Goal: Information Seeking & Learning: Learn about a topic

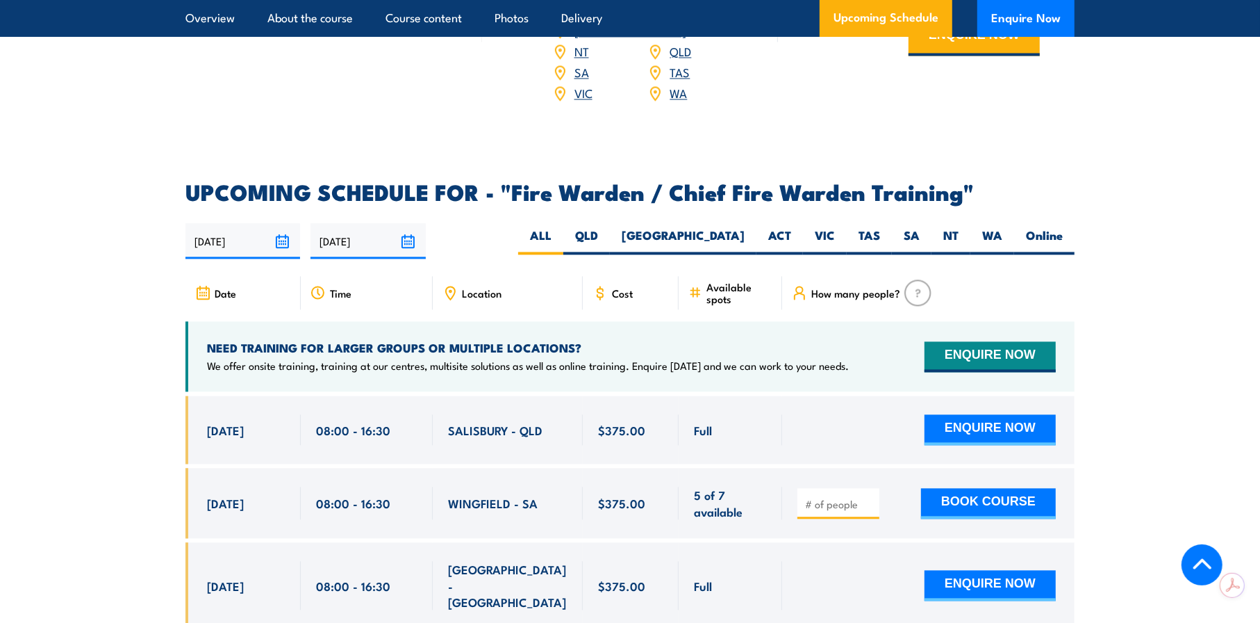
scroll to position [2293, 0]
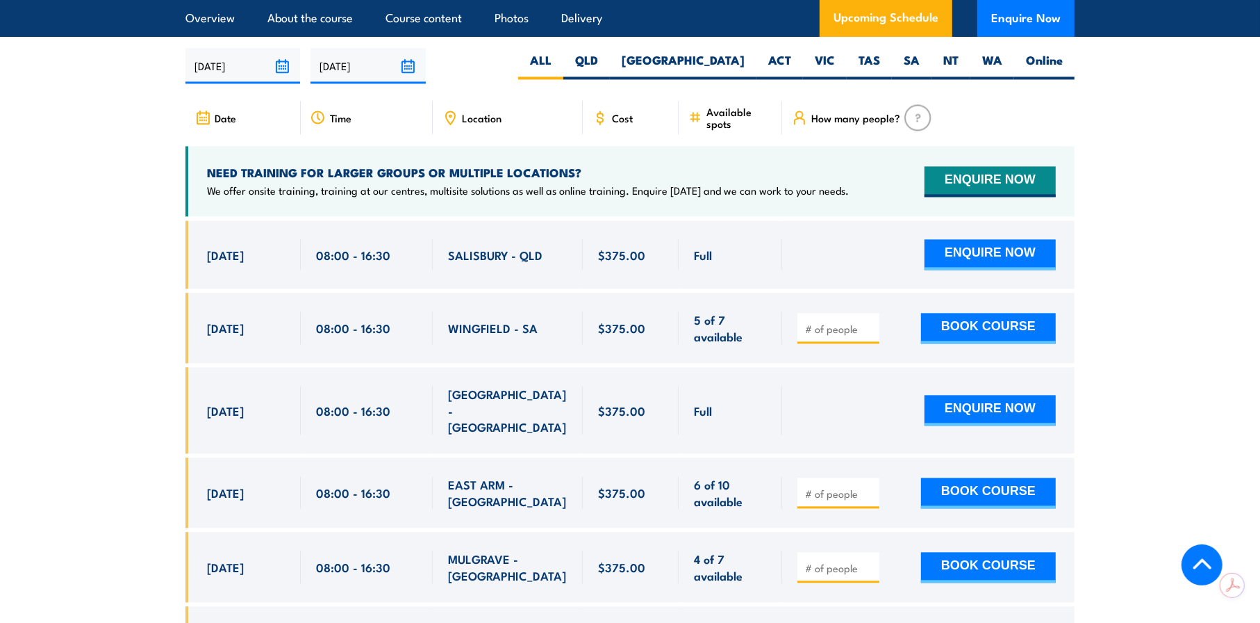
scroll to position [2501, 0]
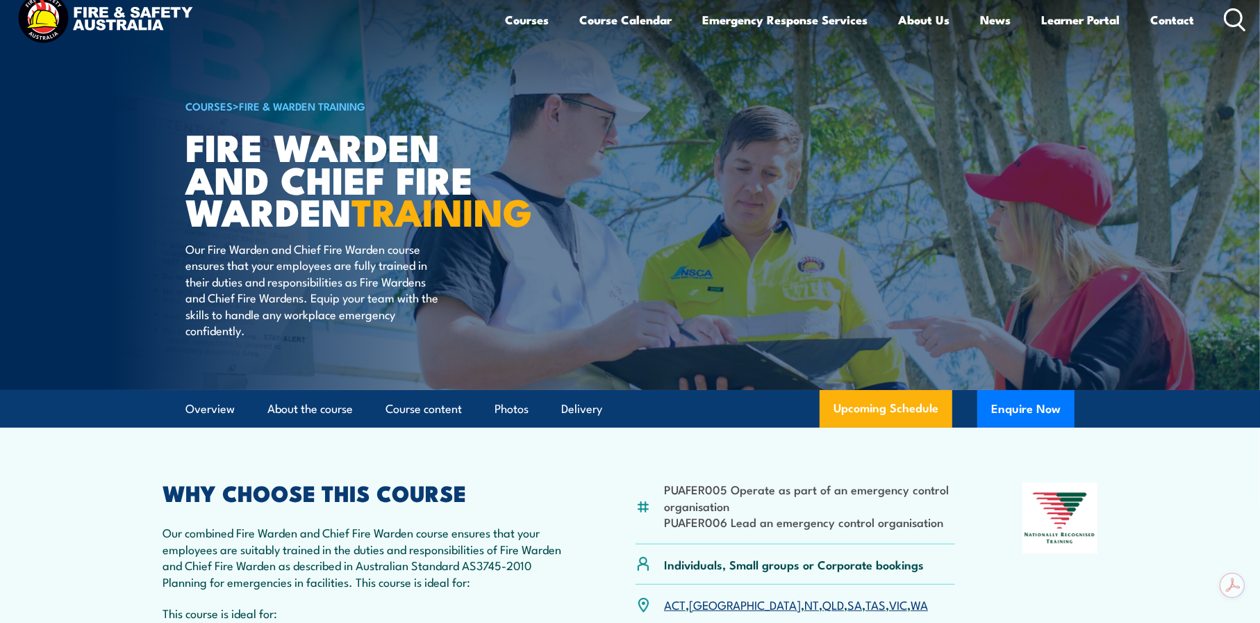
scroll to position [0, 0]
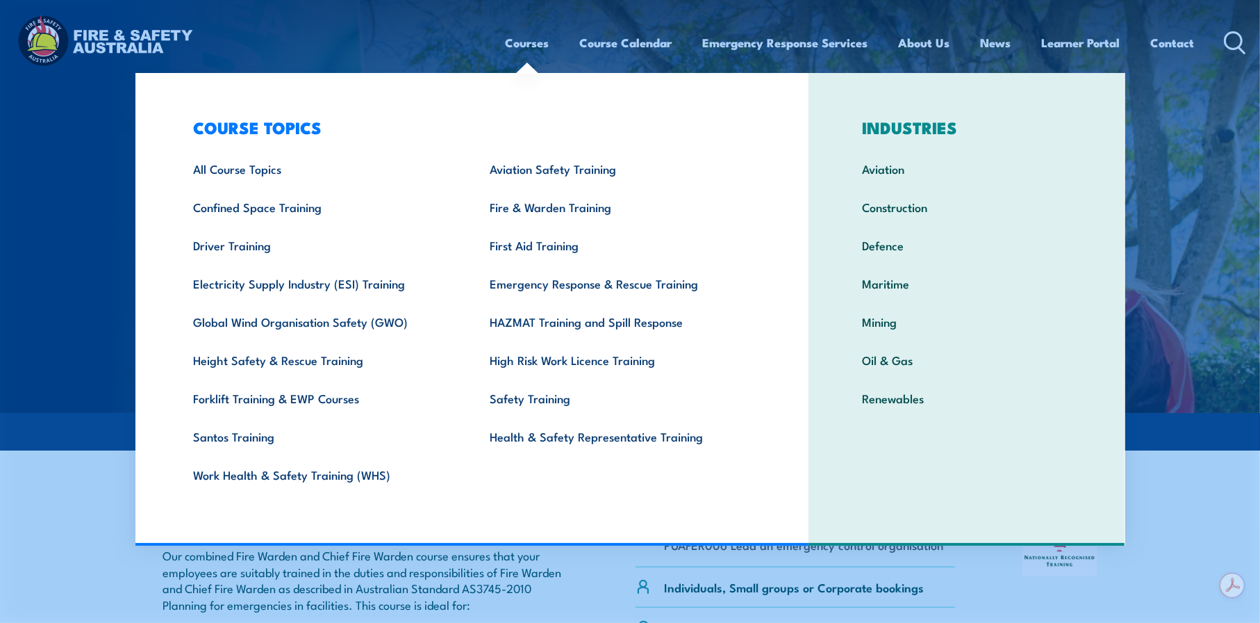
click at [513, 40] on link "Courses" at bounding box center [528, 42] width 44 height 37
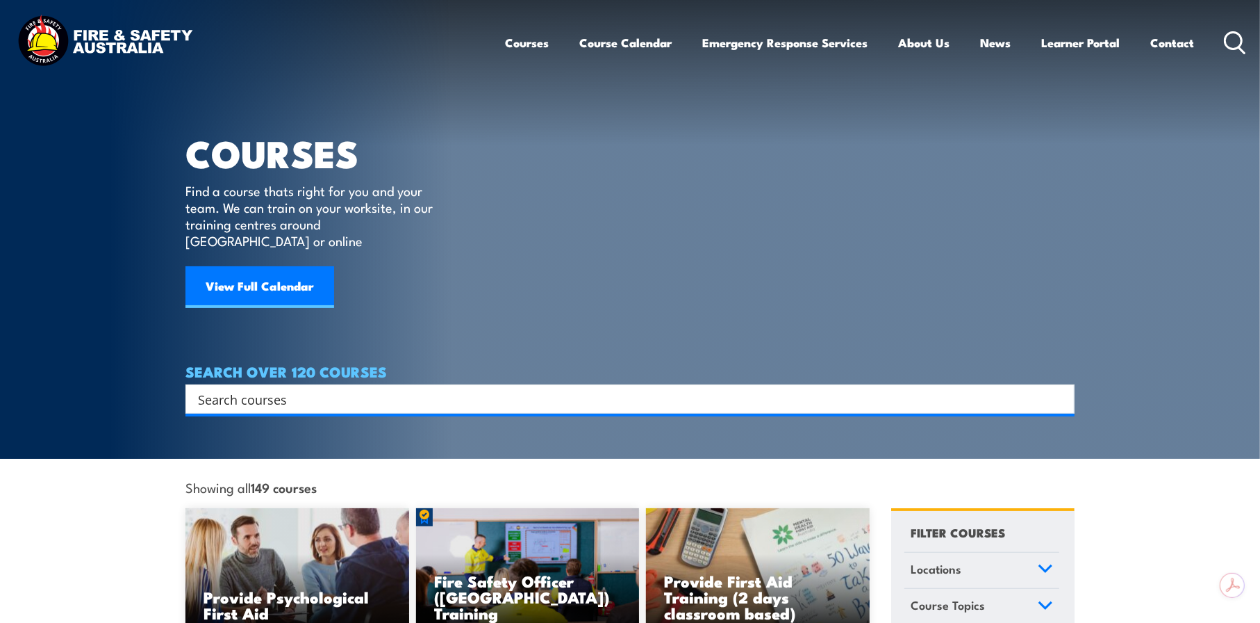
click at [228, 388] on input "Search input" at bounding box center [621, 398] width 846 height 21
type input "fire warden"
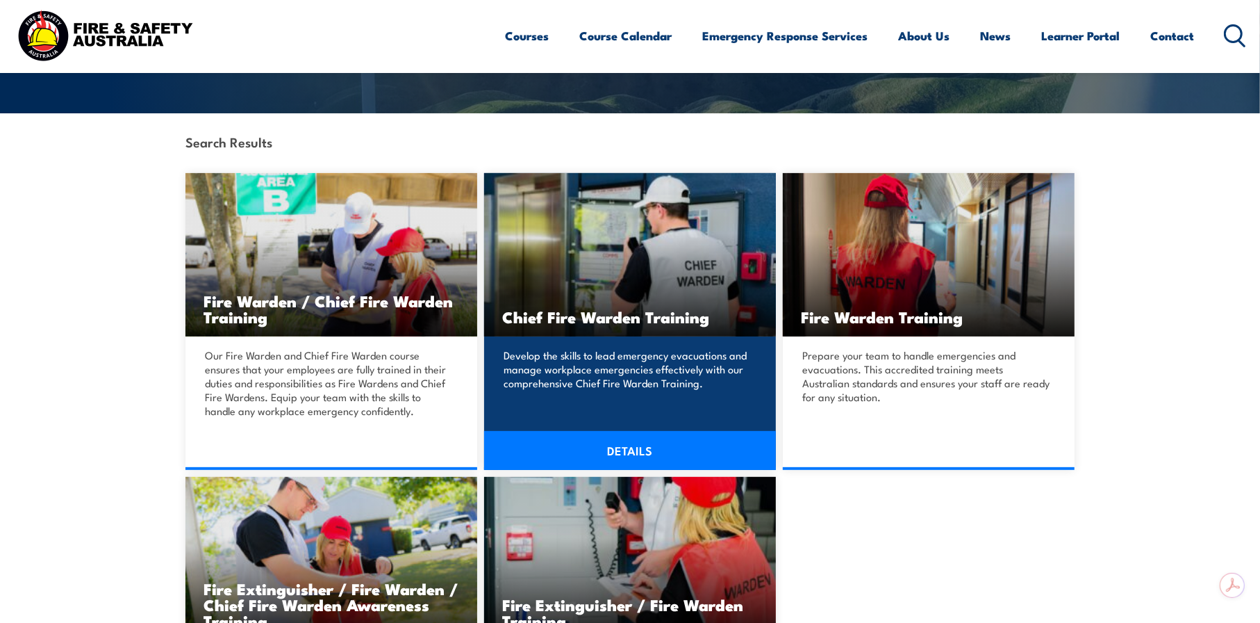
scroll to position [417, 0]
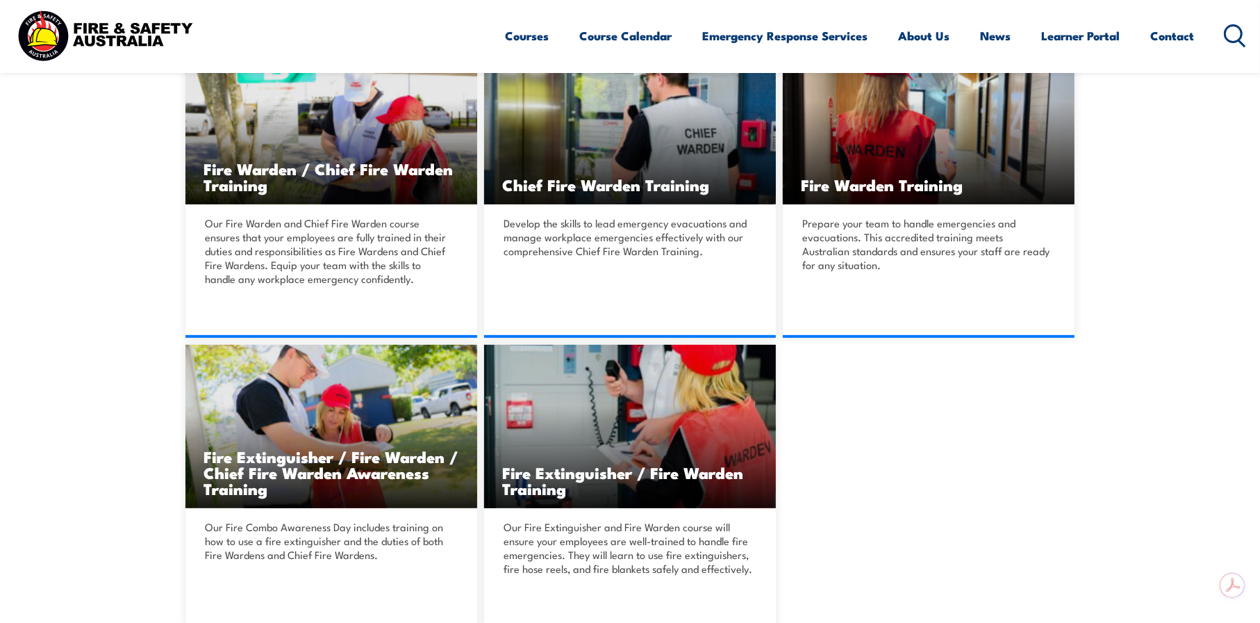
click at [69, 392] on section "Search Results Fire Warden / Chief Fire Warden Training DETAILS DETAILS" at bounding box center [630, 304] width 1260 height 646
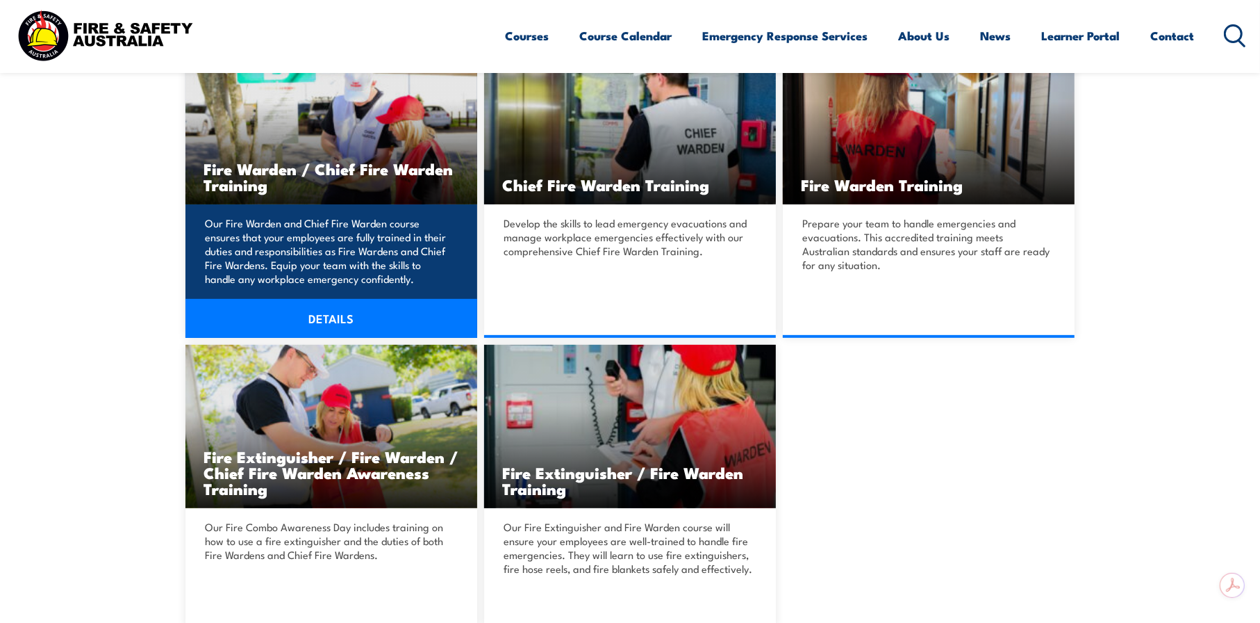
click at [312, 233] on p "Our Fire Warden and Chief Fire Warden course ensures that your employees are fu…" at bounding box center [329, 250] width 249 height 69
click at [334, 316] on link "DETAILS" at bounding box center [332, 318] width 292 height 39
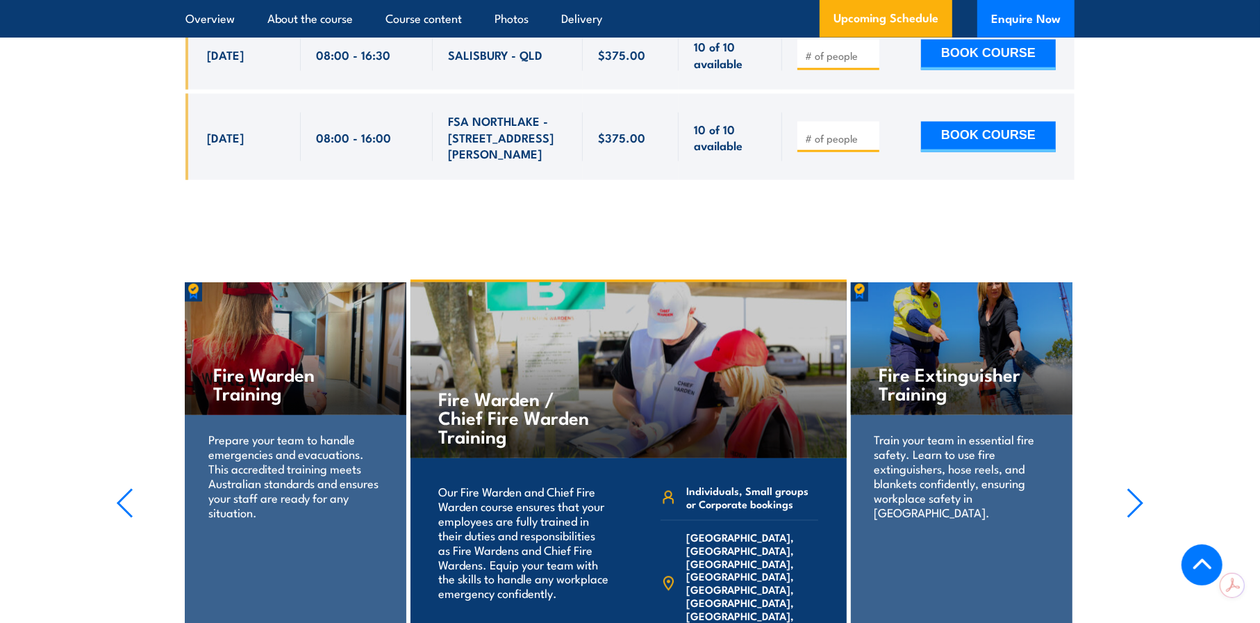
scroll to position [6045, 0]
click at [275, 431] on p "Prepare your team to handle emergencies and evacuations. This accredited traini…" at bounding box center [295, 475] width 174 height 88
click at [261, 431] on p "Prepare your team to handle emergencies and evacuations. This accredited traini…" at bounding box center [295, 475] width 174 height 88
click at [251, 281] on div "Fire Warden Training" at bounding box center [296, 347] width 222 height 133
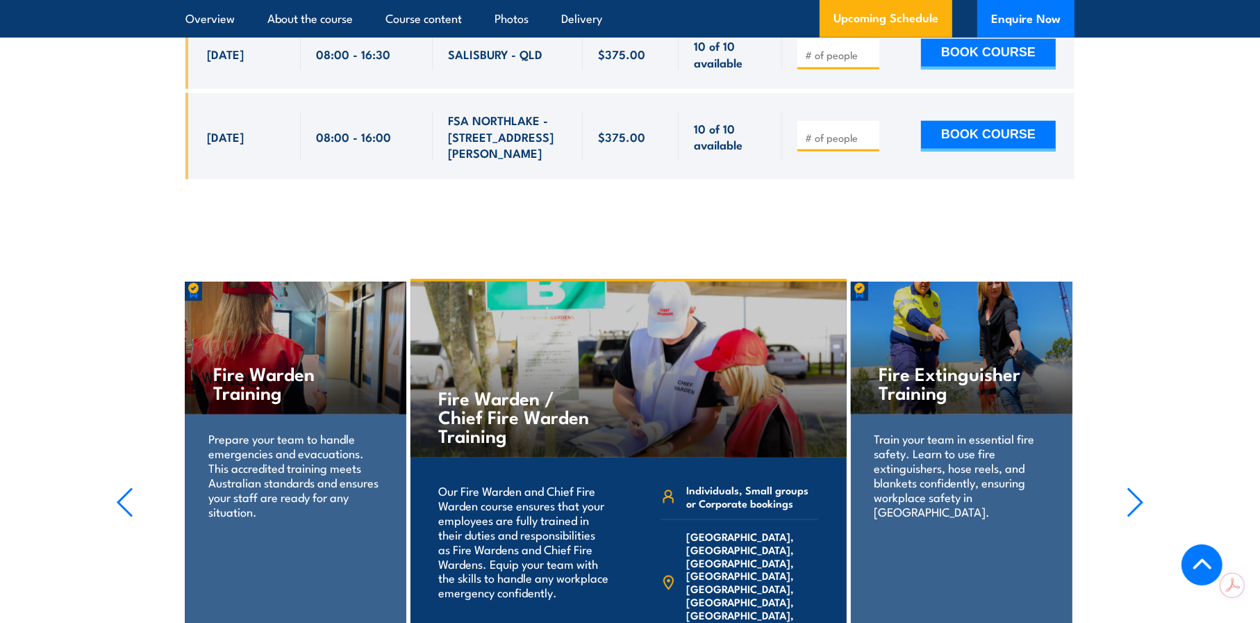
click at [256, 363] on h4 "Fire Warden Training" at bounding box center [295, 382] width 165 height 38
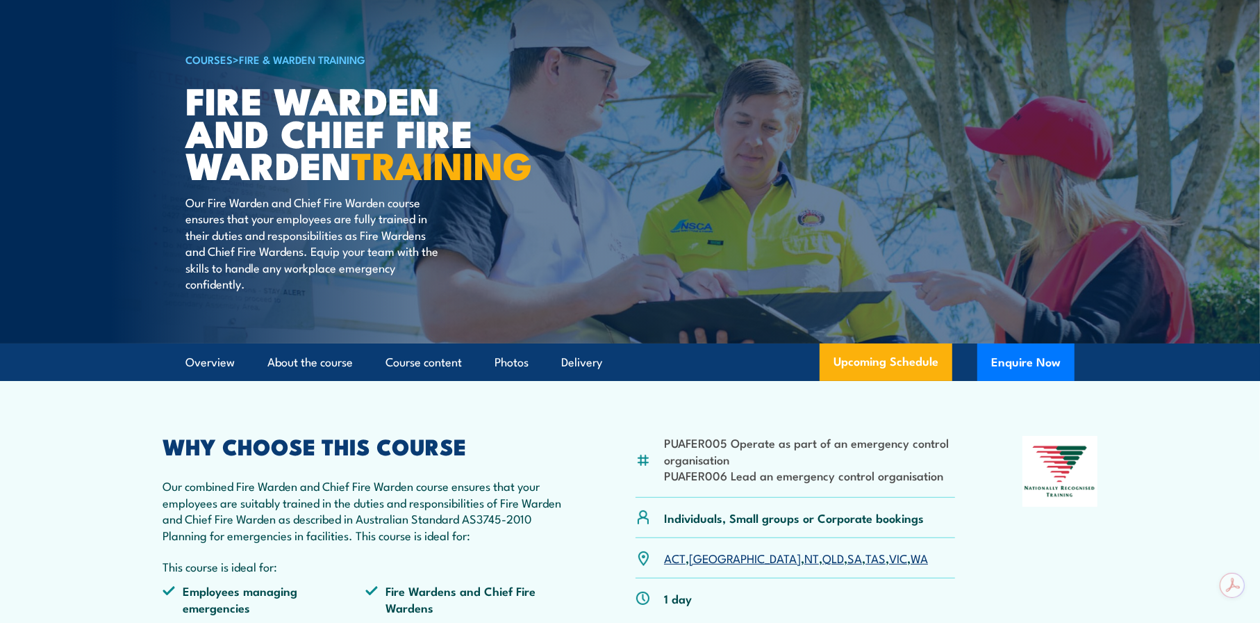
scroll to position [0, 0]
